Goal: Information Seeking & Learning: Learn about a topic

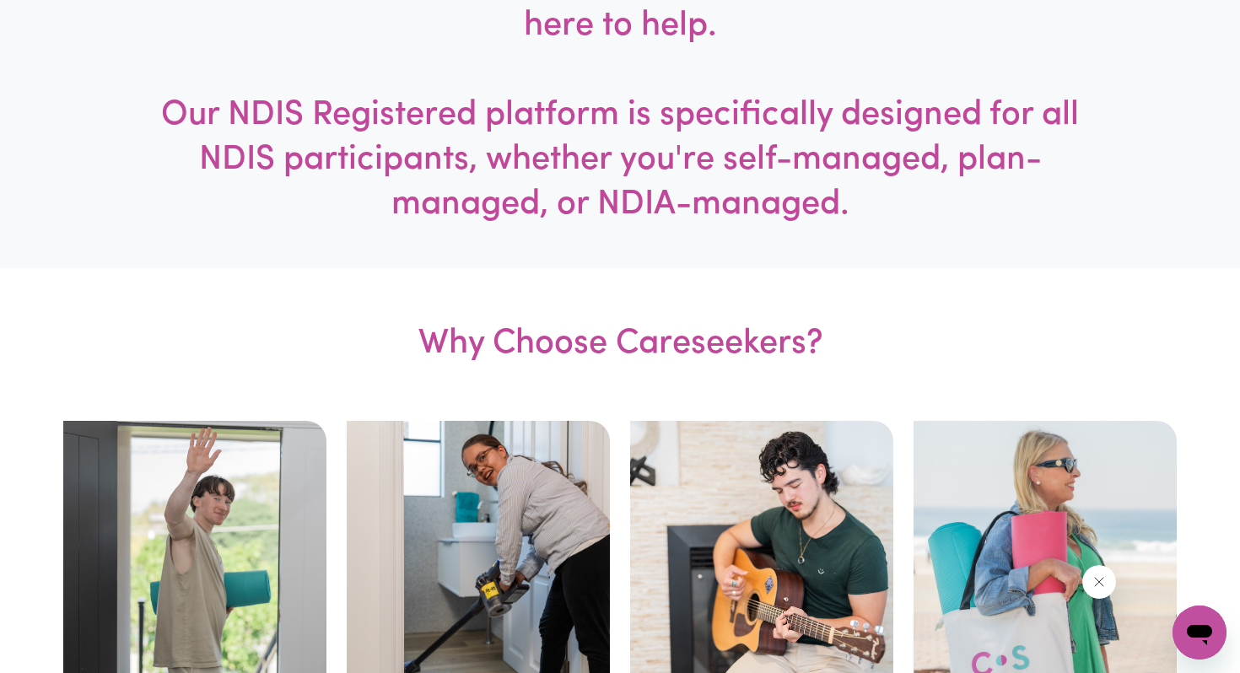
scroll to position [879, 0]
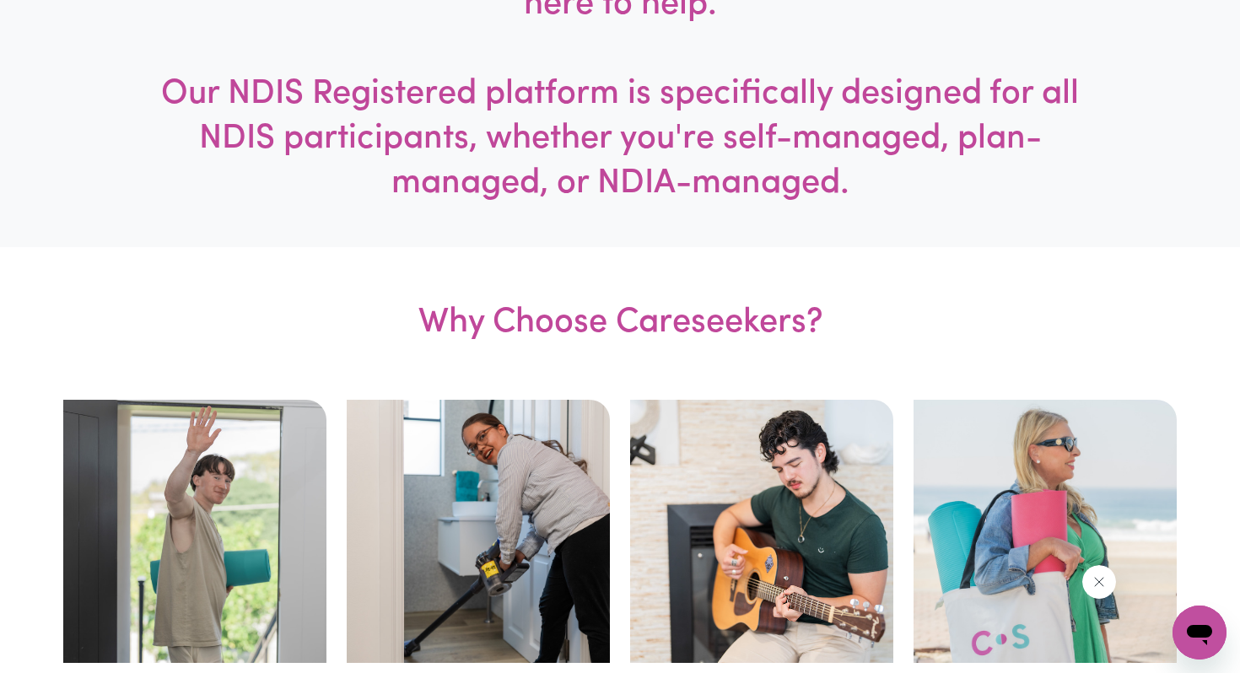
click at [746, 334] on h3 "Why Choose Careseekers?" at bounding box center [620, 323] width 724 height 153
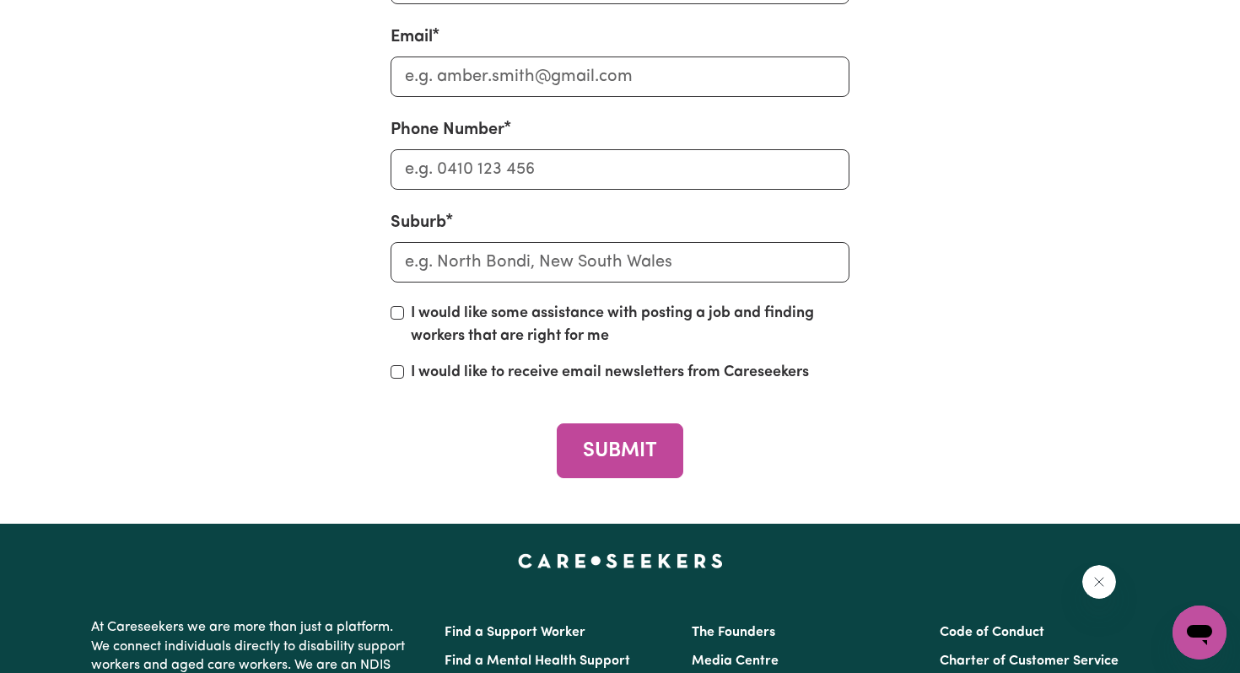
scroll to position [4988, 0]
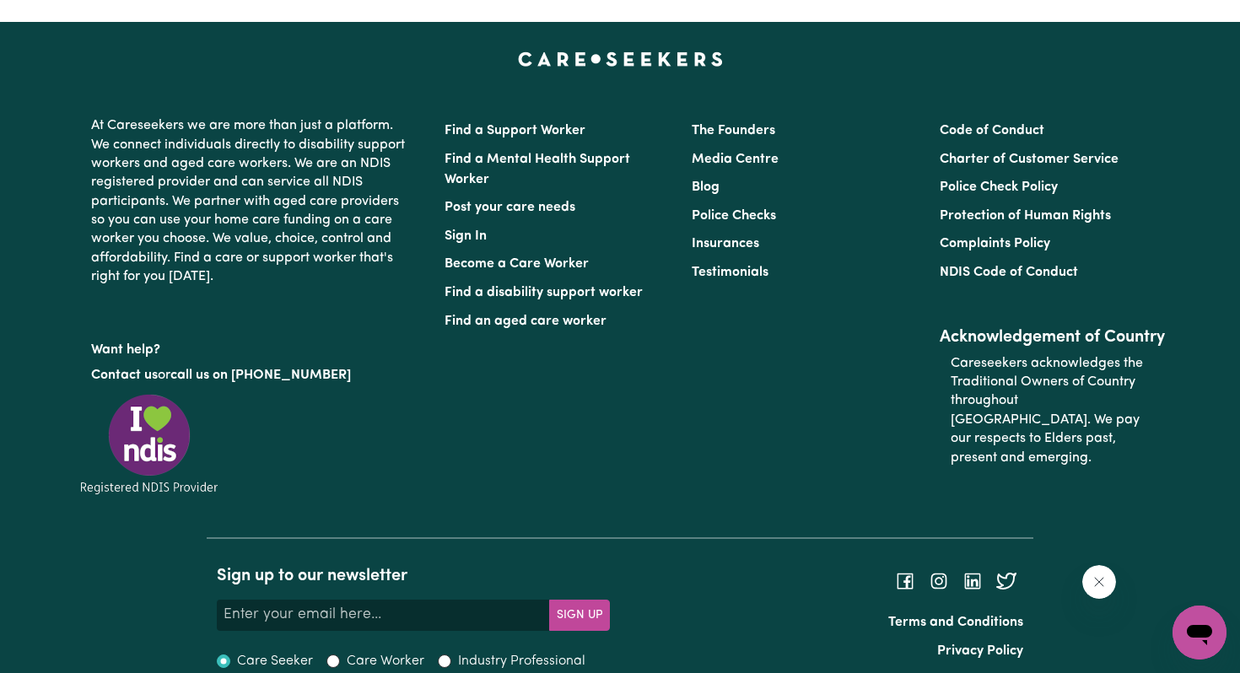
click at [911, 173] on li "Blog" at bounding box center [805, 187] width 227 height 29
click at [844, 145] on li "Media Centre" at bounding box center [805, 159] width 227 height 29
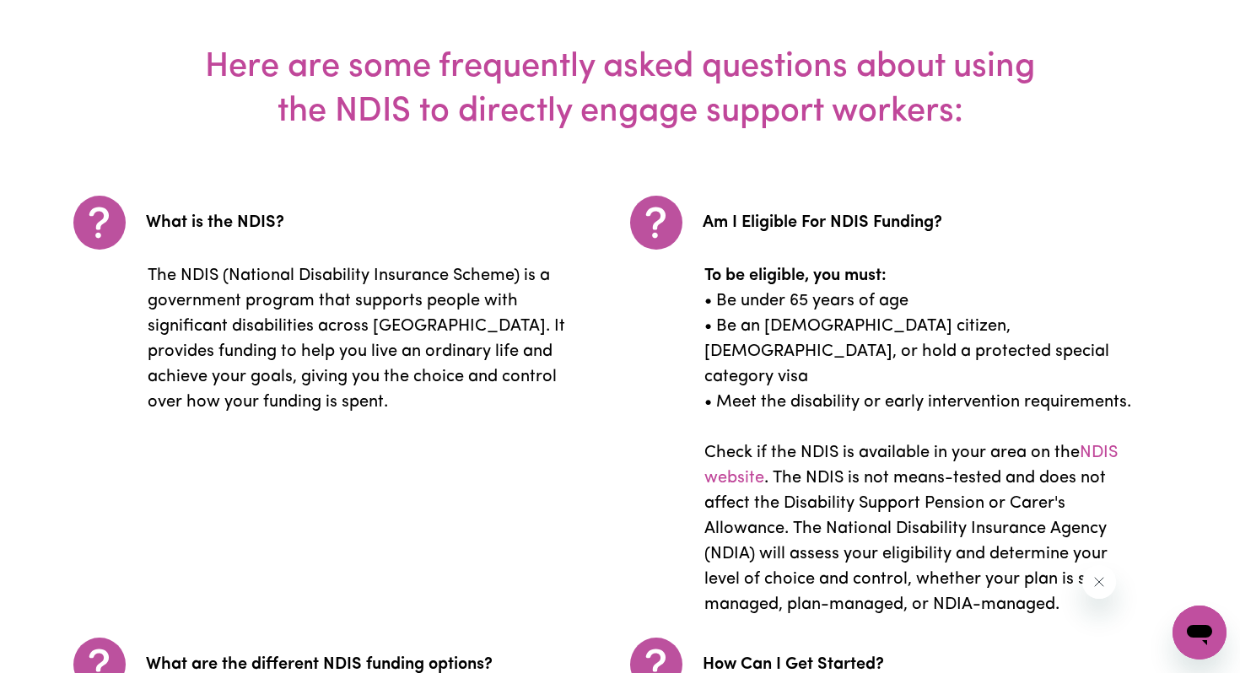
scroll to position [2526, 0]
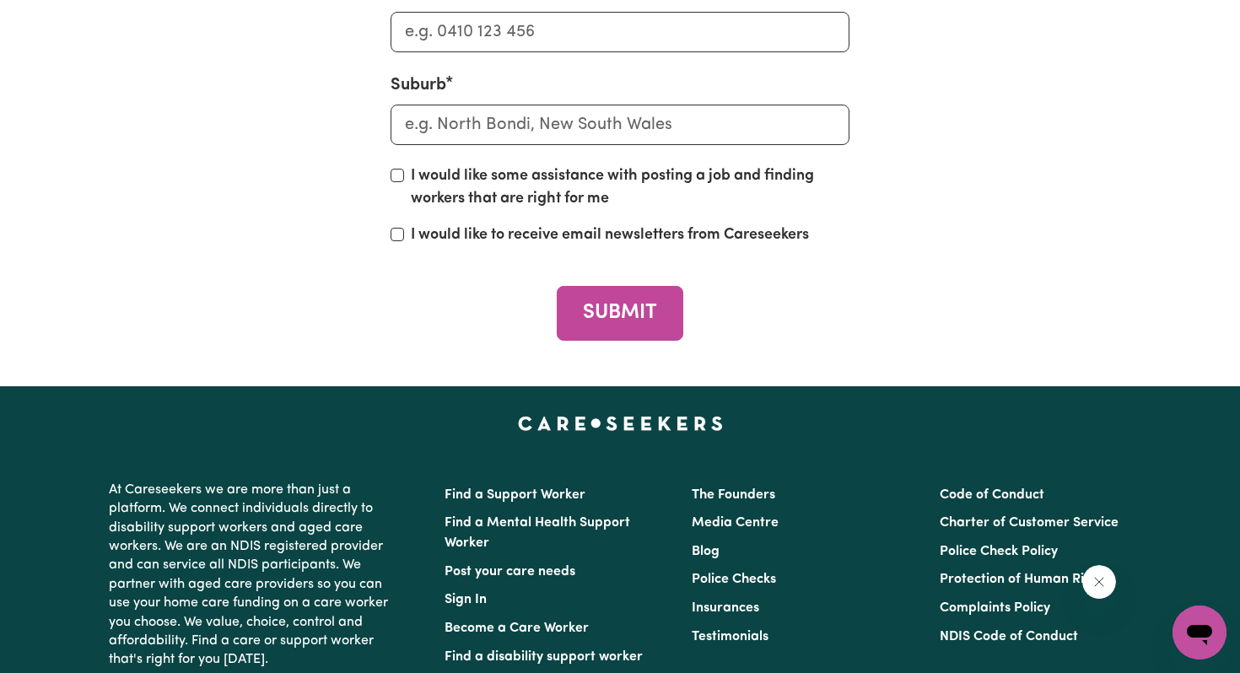
scroll to position [6467, 0]
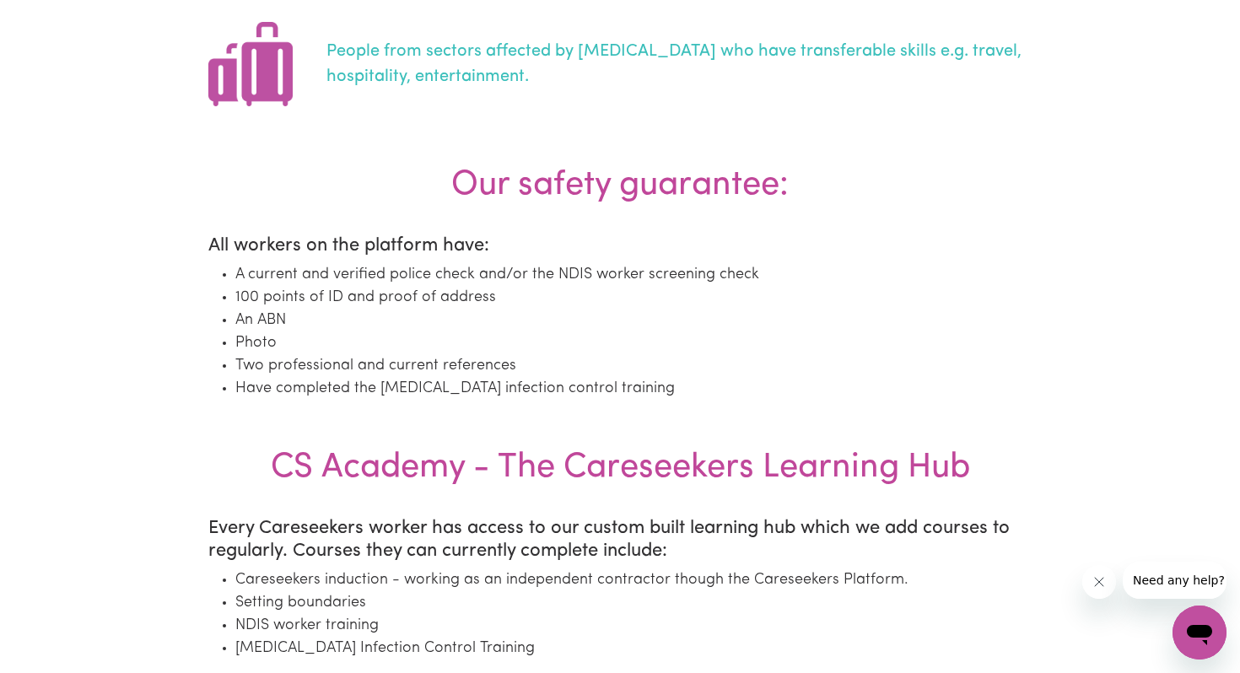
scroll to position [1439, 0]
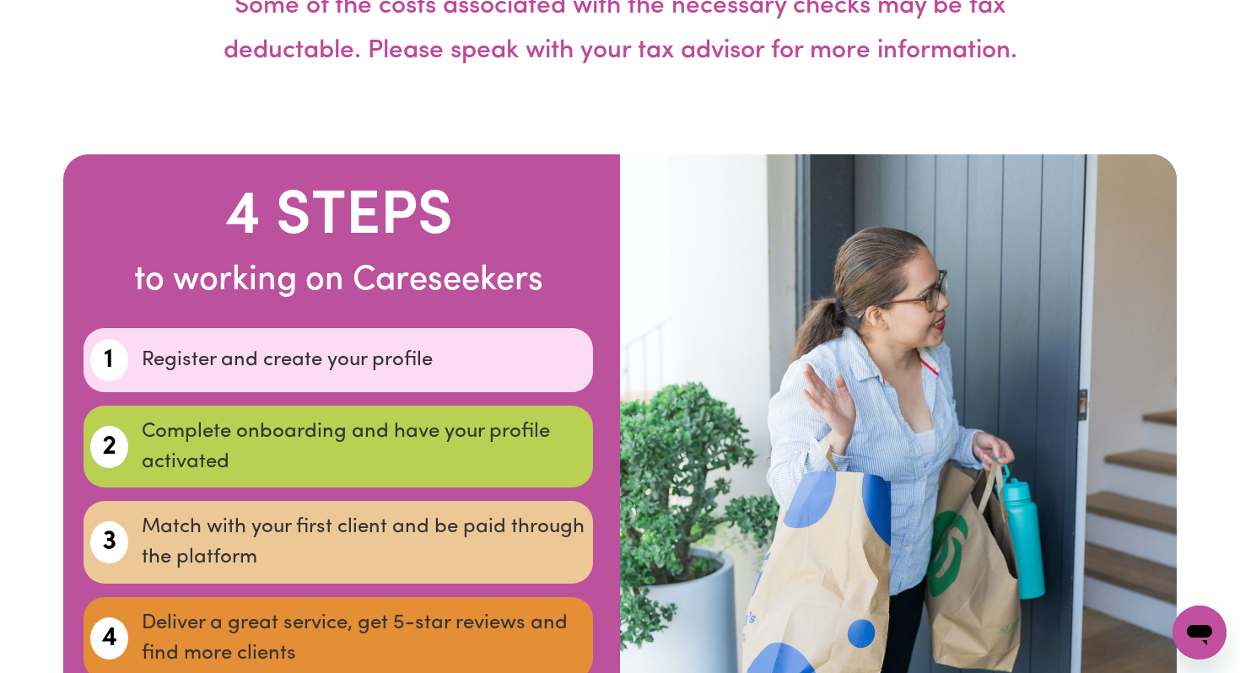
scroll to position [5254, 0]
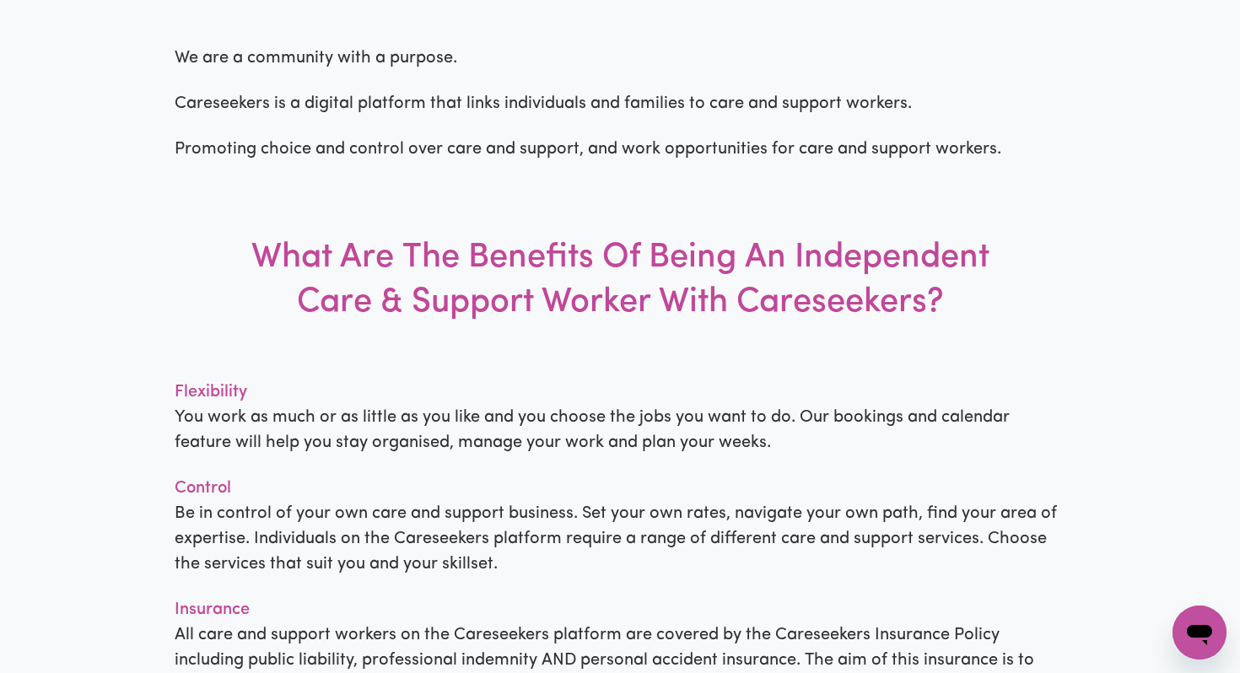
scroll to position [1333, 0]
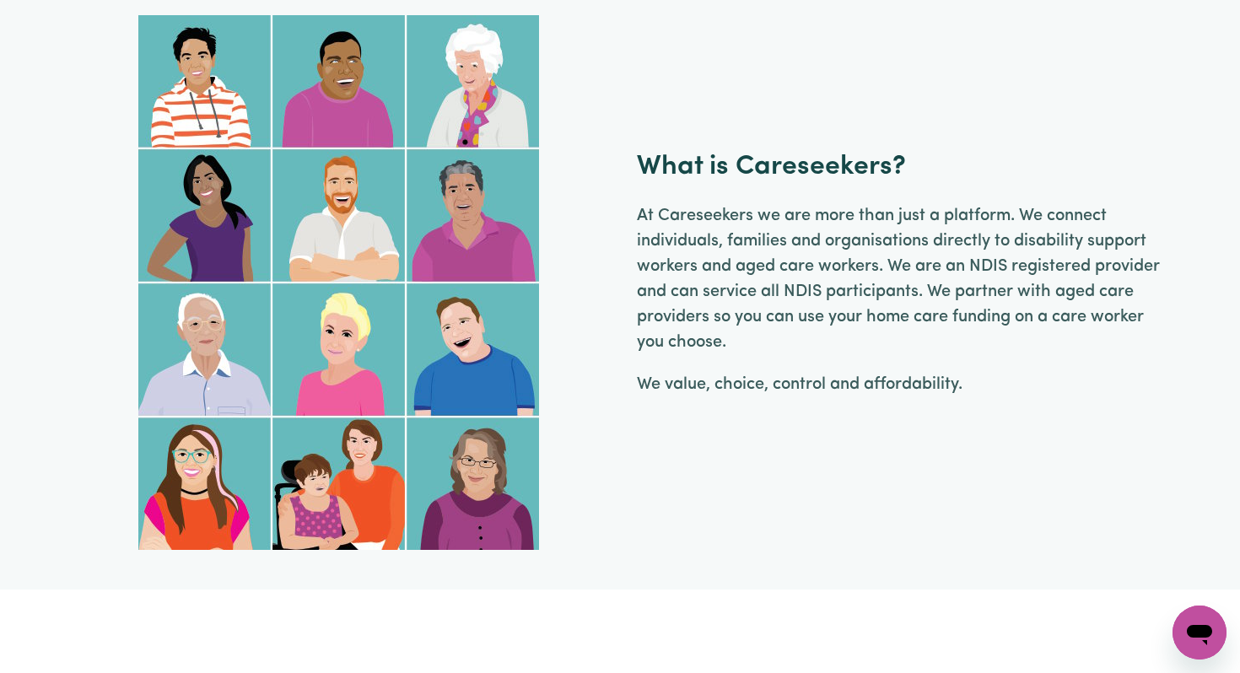
scroll to position [1391, 0]
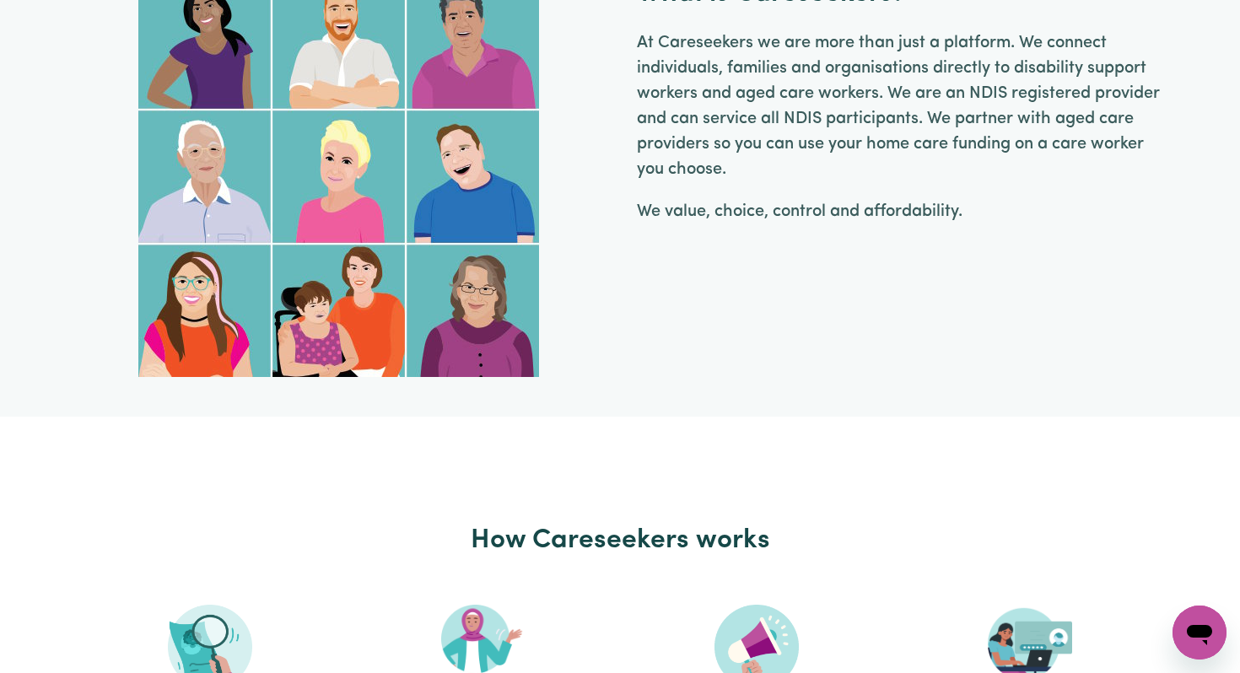
click at [683, 289] on div "What is Careseekers? At [GEOGRAPHIC_DATA] we are more than just a platform. We …" at bounding box center [619, 109] width 1093 height 535
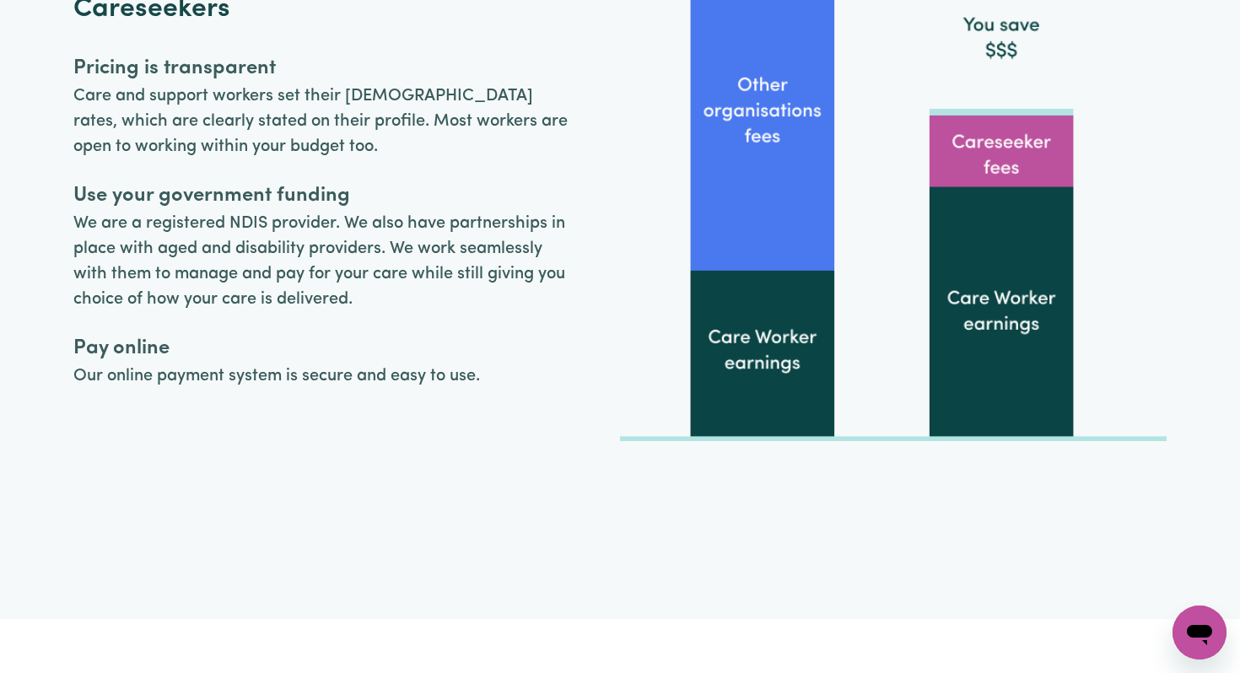
scroll to position [4852, 0]
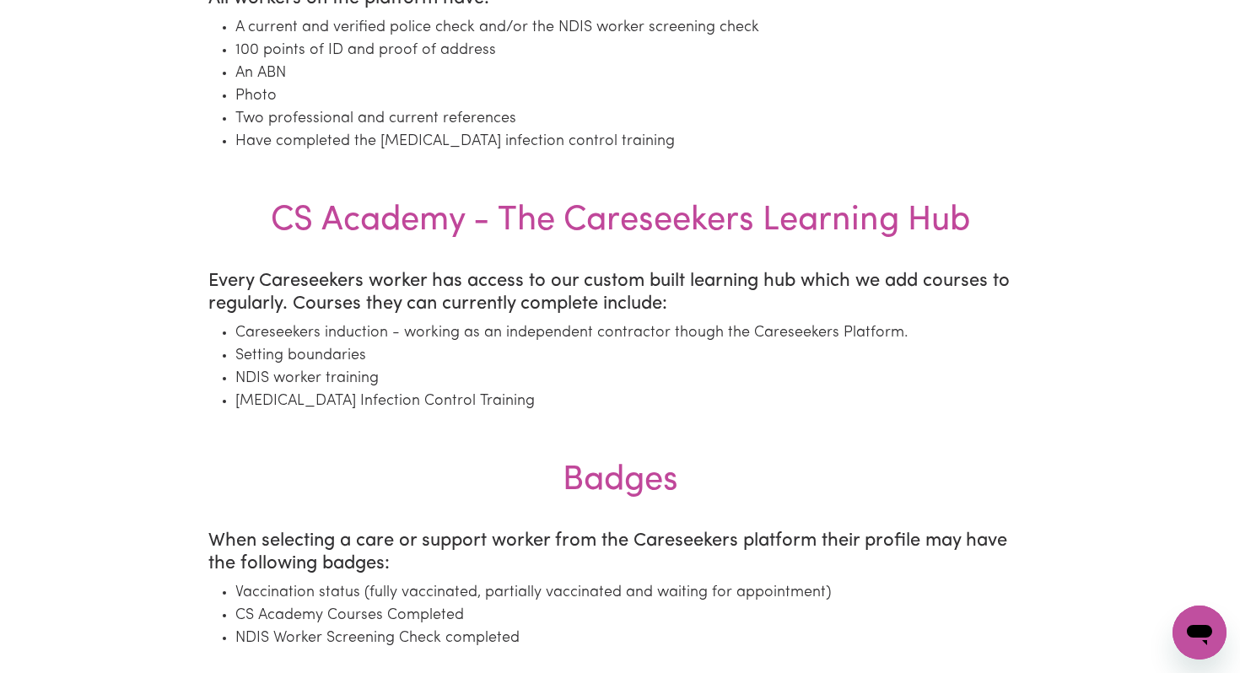
scroll to position [1814, 0]
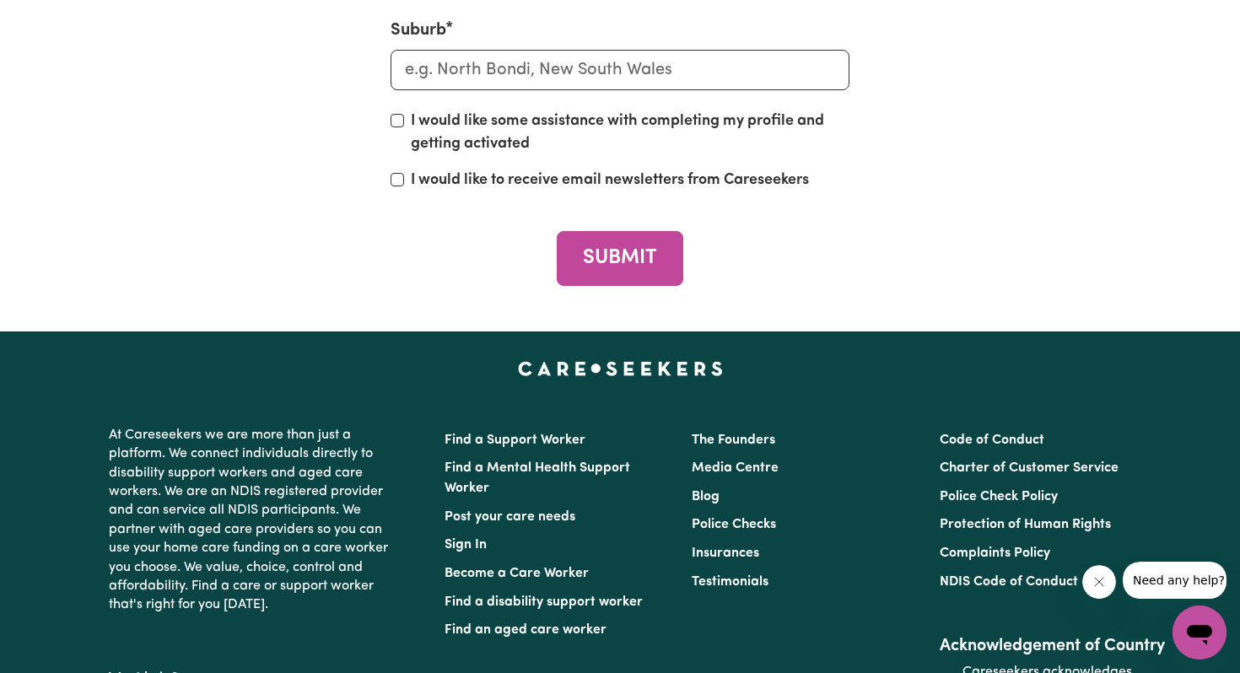
scroll to position [7900, 0]
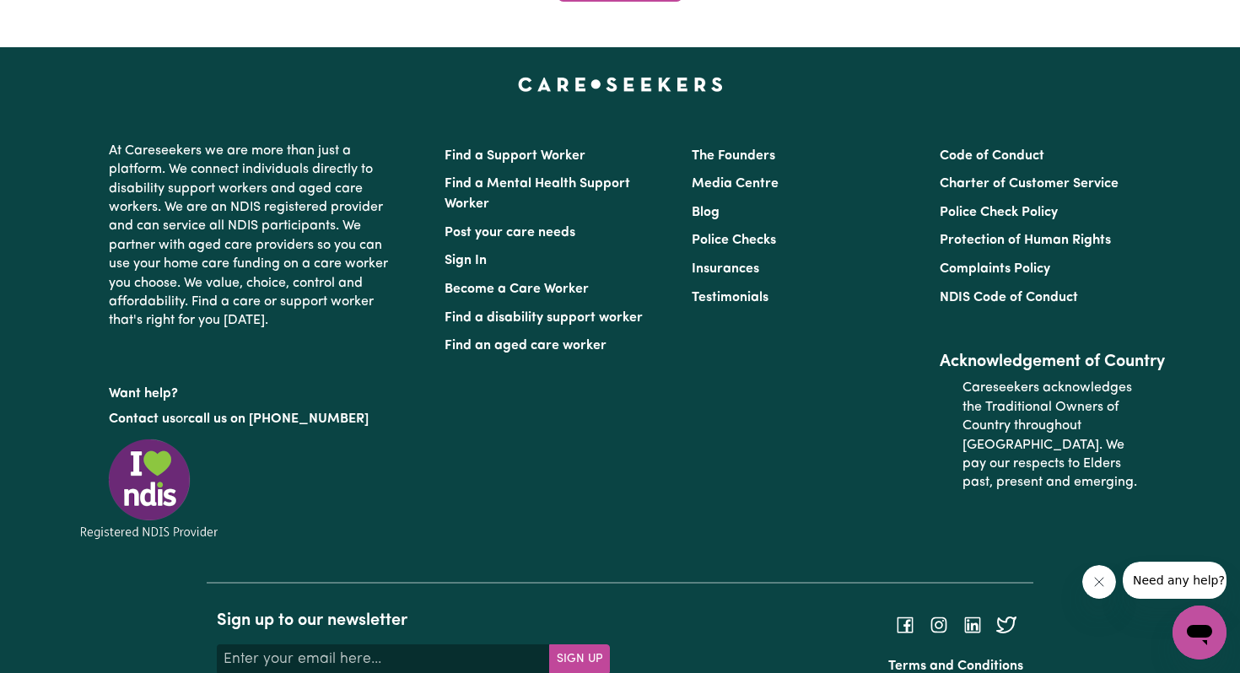
click at [497, 275] on li "Become a Care Worker" at bounding box center [558, 289] width 227 height 29
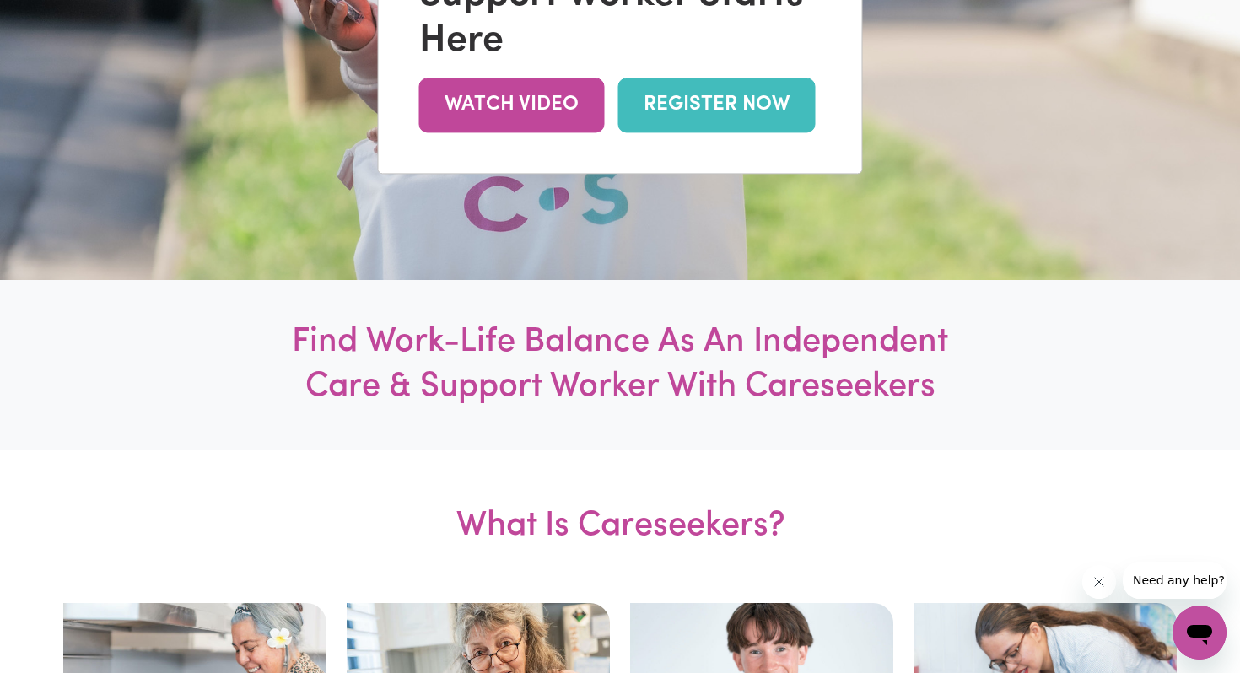
scroll to position [0, 0]
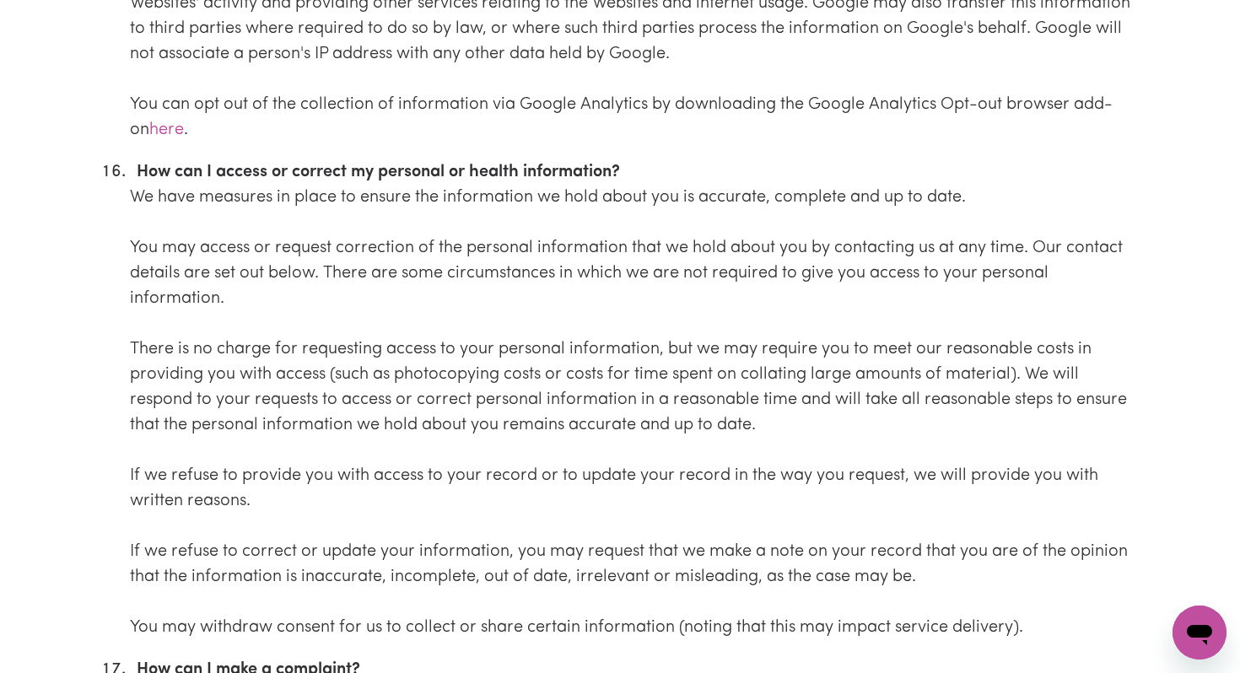
scroll to position [6218, 0]
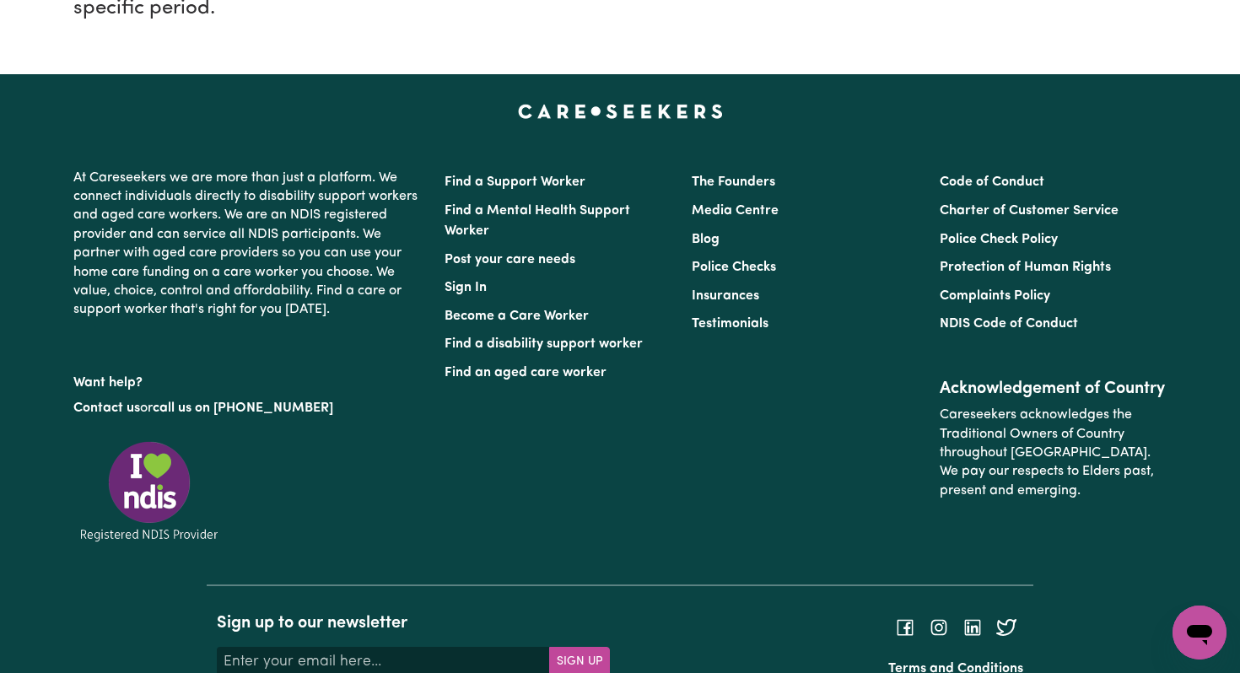
scroll to position [2785, 0]
